Goal: Check status

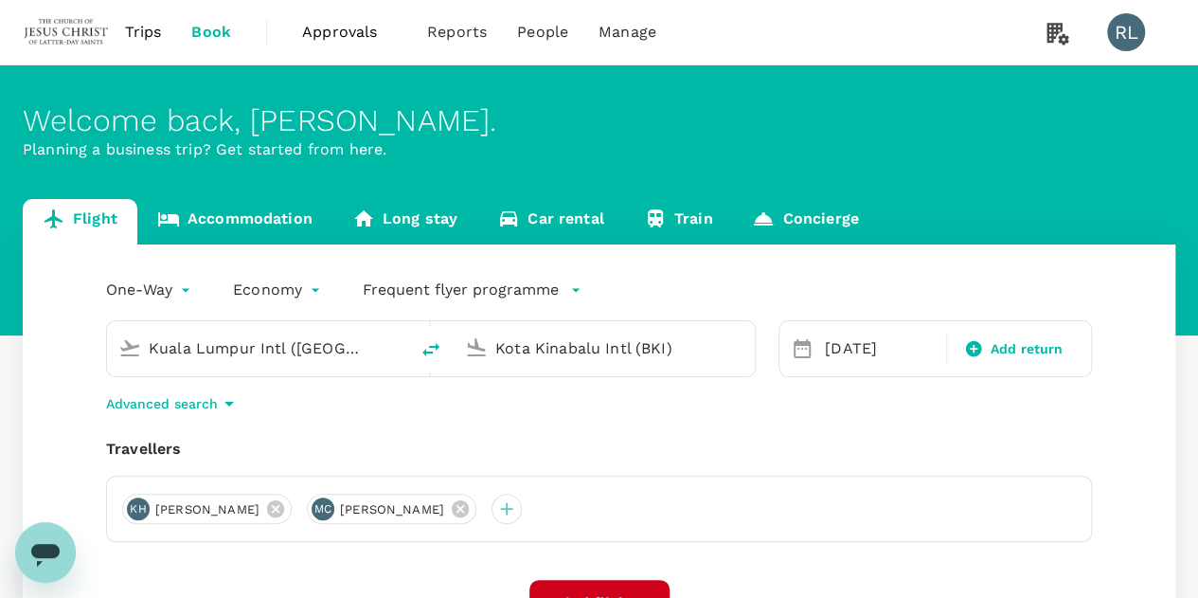
type input "Kuala Lumpur Intl ([GEOGRAPHIC_DATA])"
type input "Kota Kinabalu Intl (BKI)"
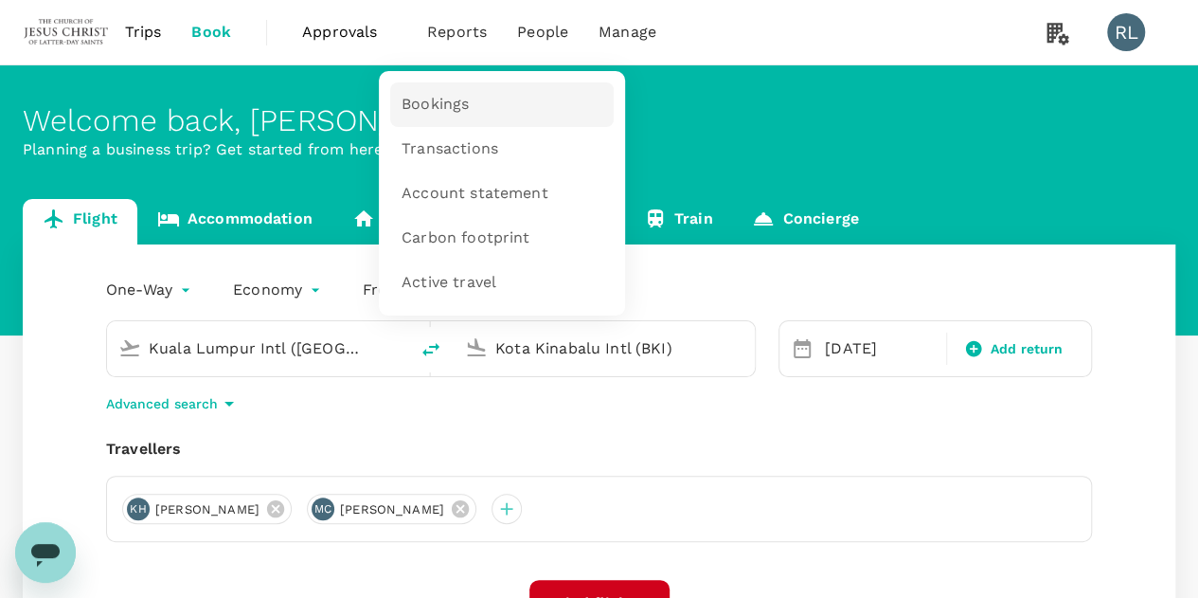
click at [422, 105] on span "Bookings" at bounding box center [435, 105] width 67 height 22
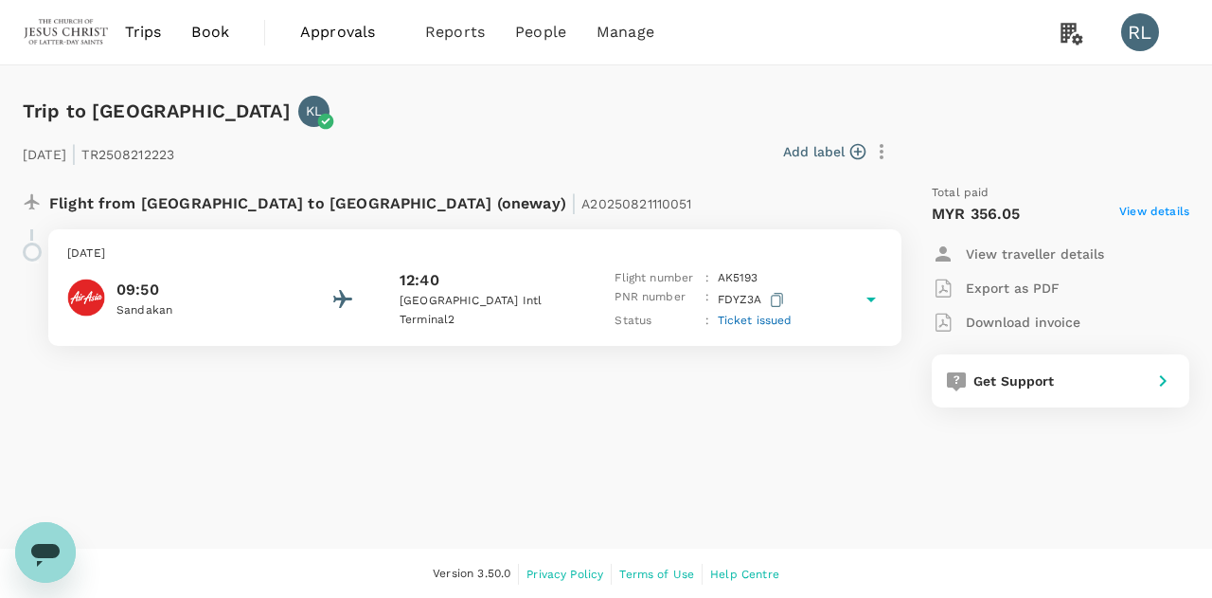
click at [763, 321] on span "Ticket issued" at bounding box center [755, 320] width 75 height 13
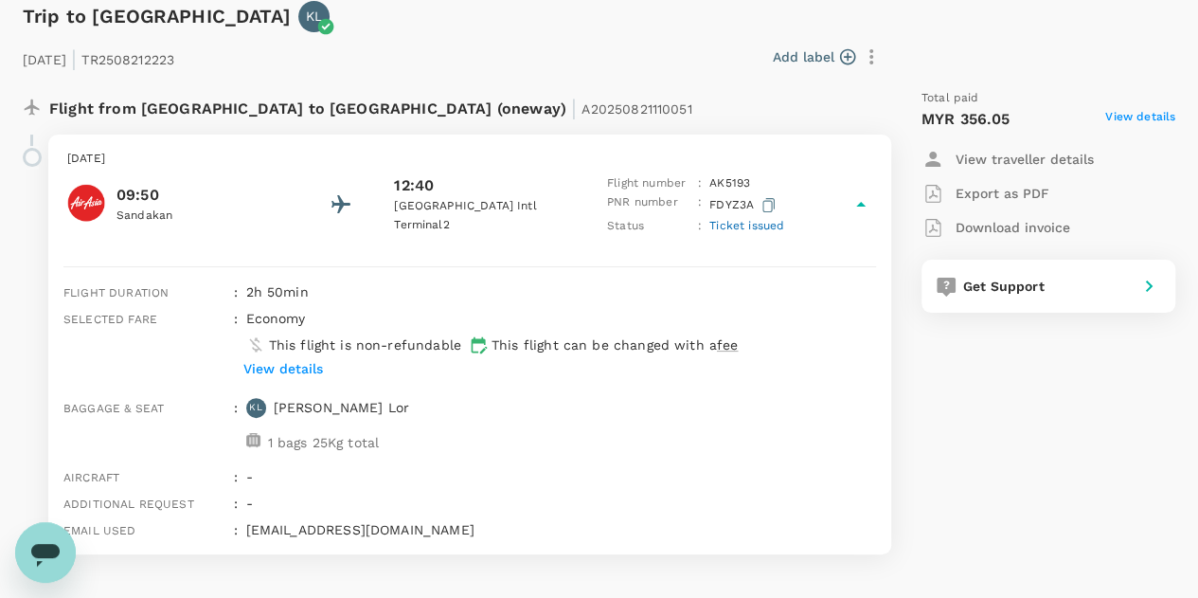
scroll to position [66, 0]
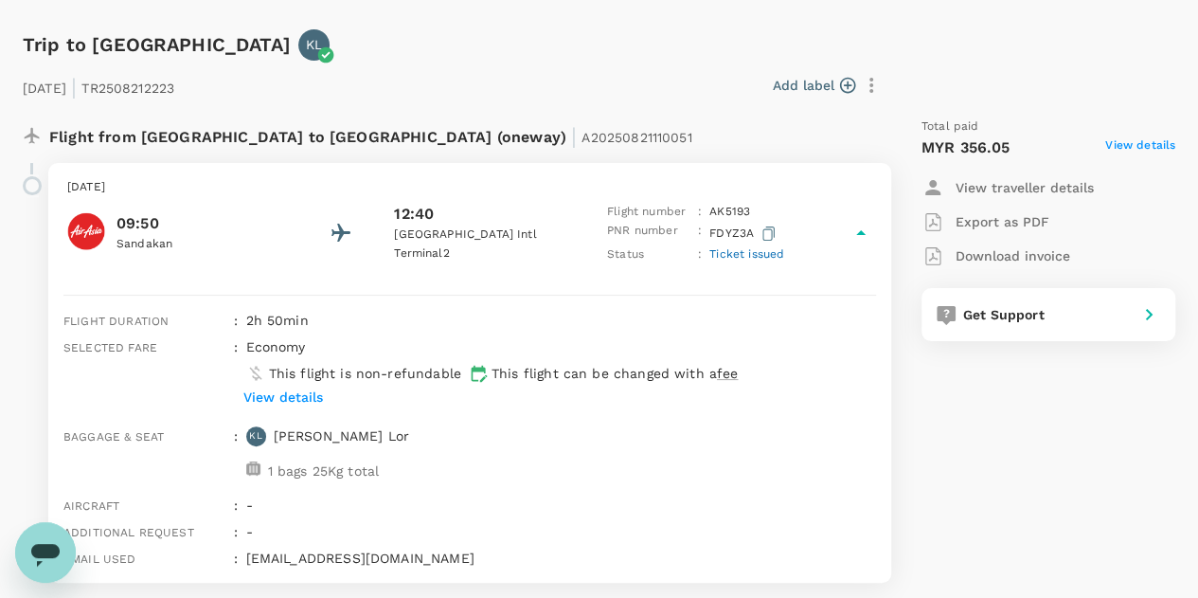
click at [998, 440] on div "Total paid MYR 356.05 View details View traveller details Export as PDF Downloa…" at bounding box center [1030, 349] width 292 height 495
click at [949, 429] on div "Total paid MYR 356.05 View details View traveller details Export as PDF Downloa…" at bounding box center [1030, 349] width 292 height 495
click at [536, 370] on p "This flight can be changed with a fee" at bounding box center [615, 373] width 246 height 19
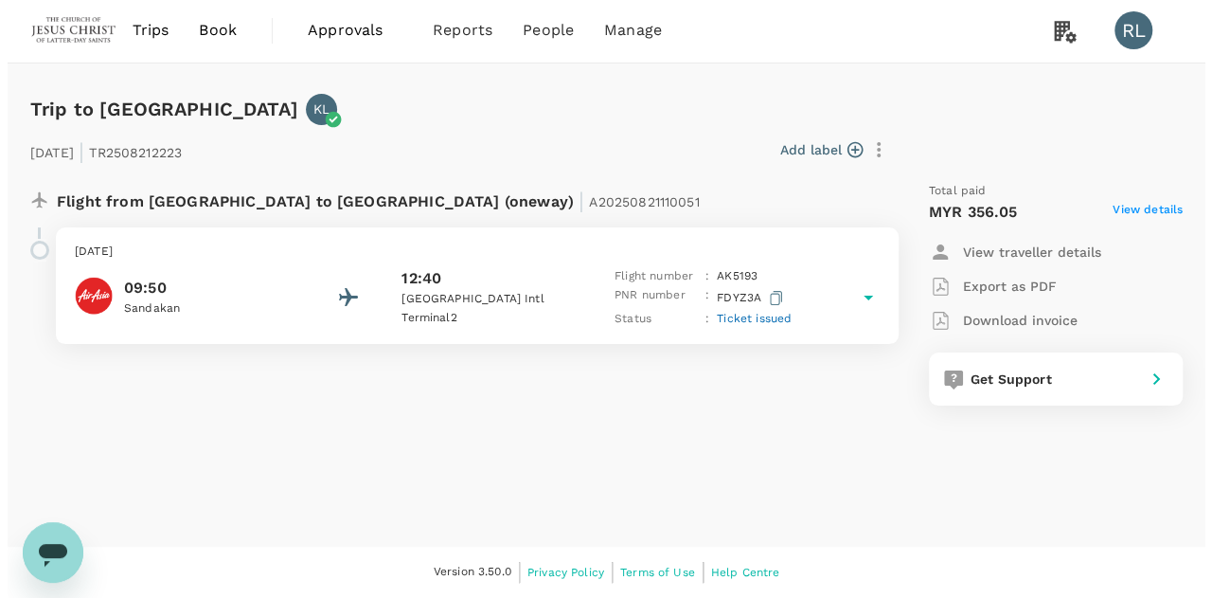
scroll to position [0, 0]
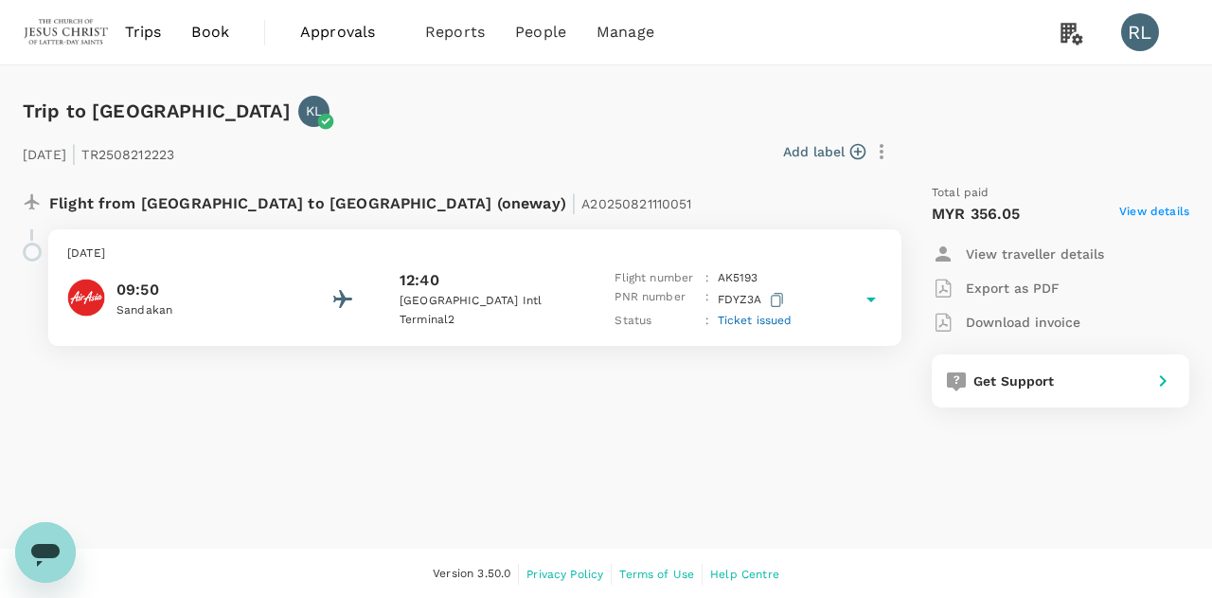
click at [724, 71] on div "Trip to [GEOGRAPHIC_DATA] KL [DATE] | TR2508212223 Add label Flight from [GEOGR…" at bounding box center [599, 251] width 1182 height 372
